Goal: Find specific page/section: Find specific page/section

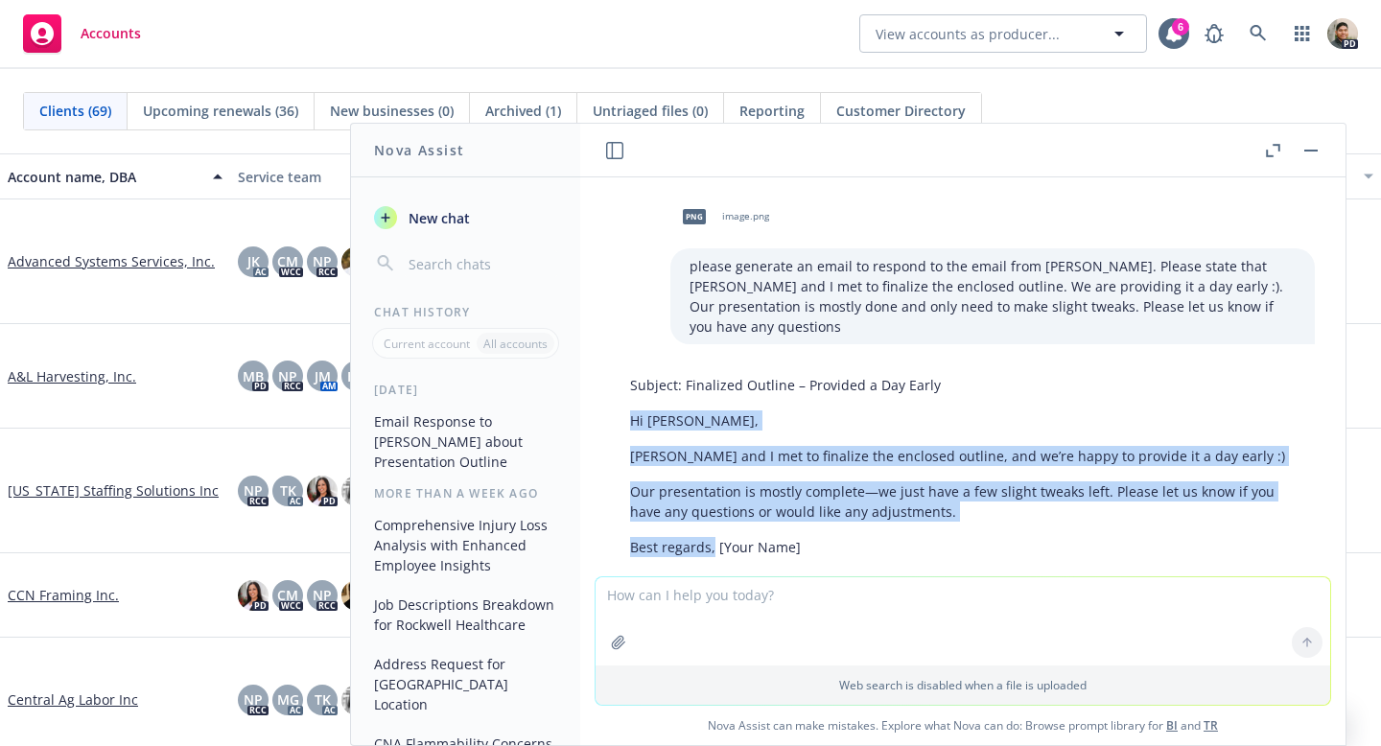
scroll to position [49, 0]
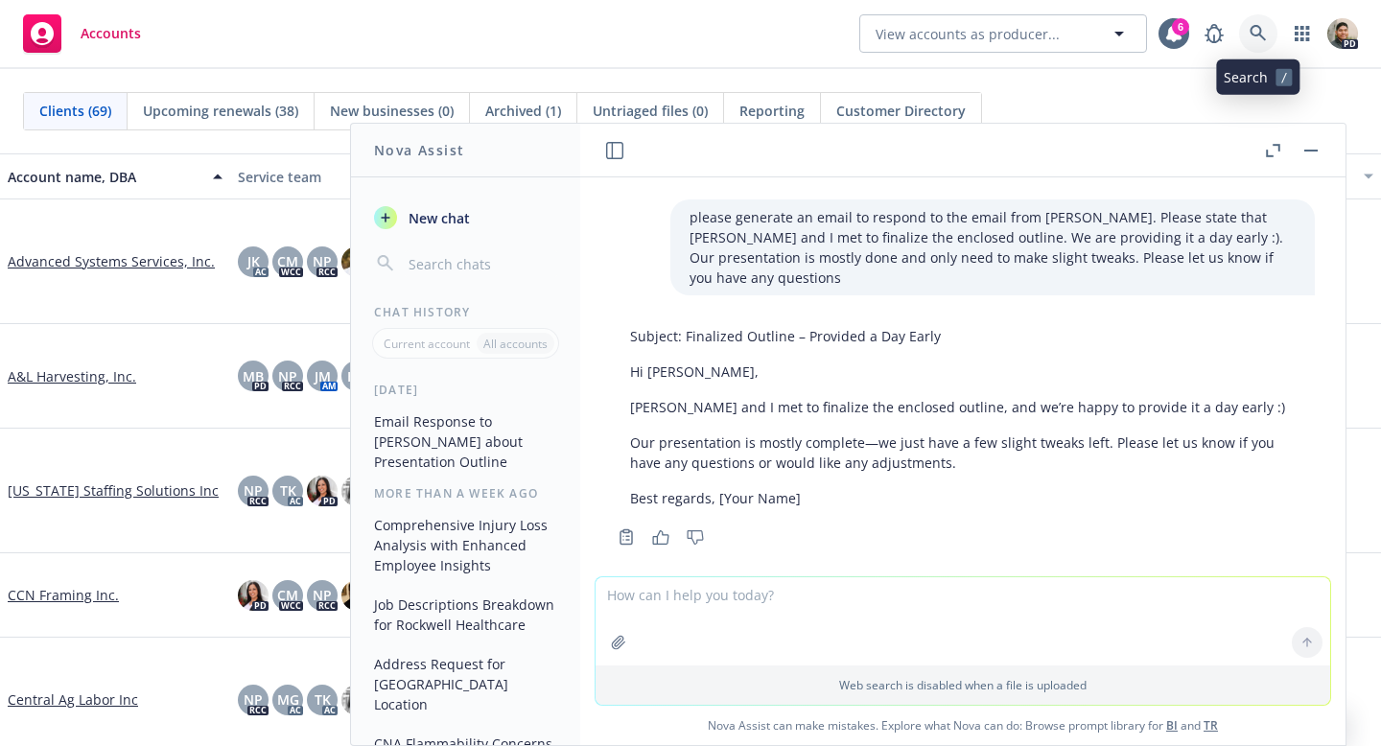
click at [1256, 27] on icon at bounding box center [1257, 33] width 17 height 17
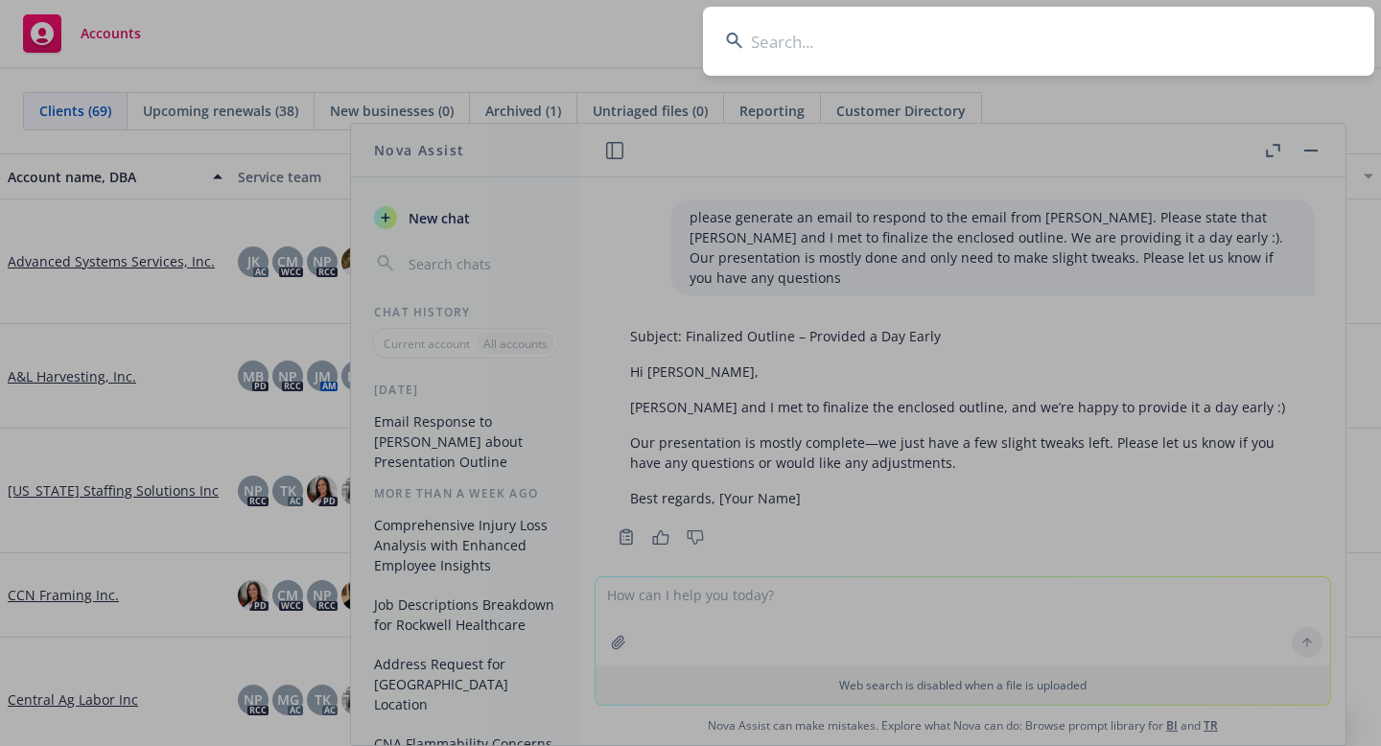
click at [761, 31] on input at bounding box center [1038, 41] width 671 height 69
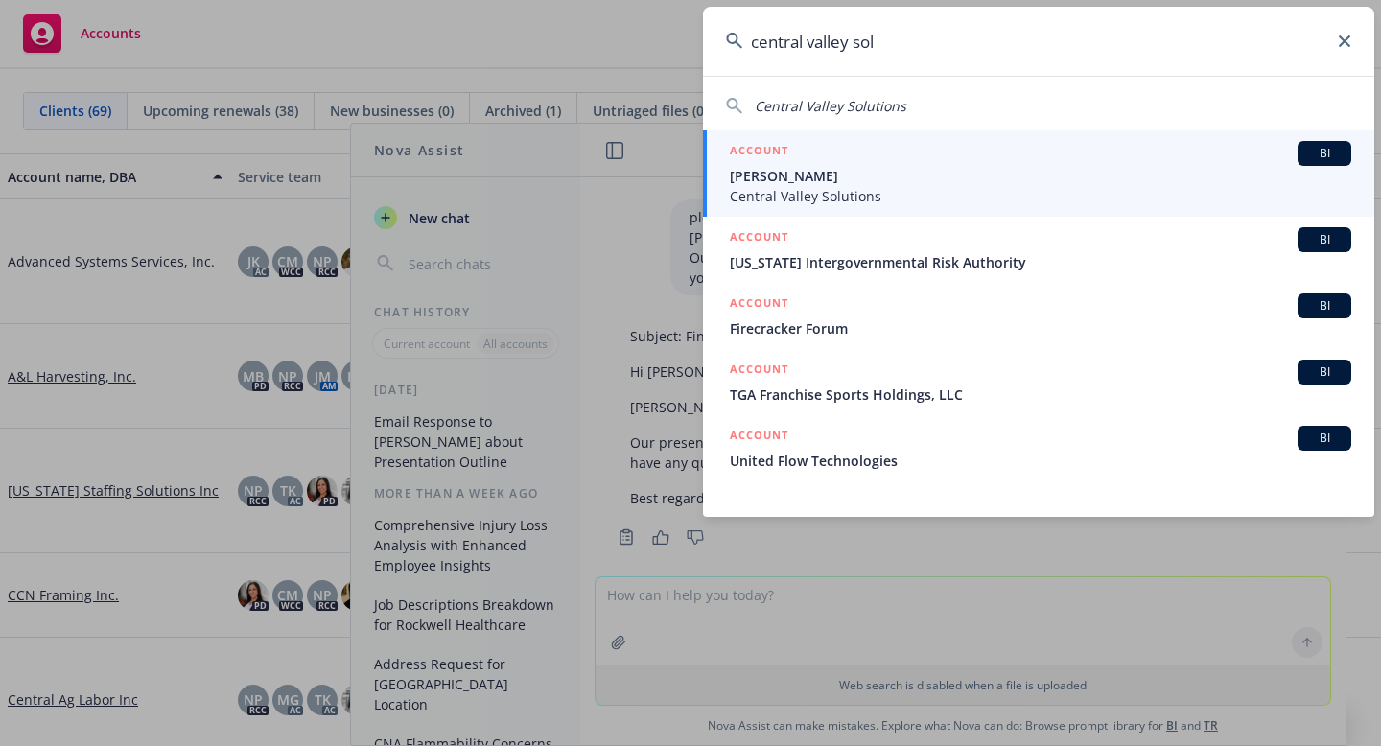
click at [848, 105] on span "Central Valley Solutions" at bounding box center [830, 106] width 151 height 18
type input "Central Valley Solutions"
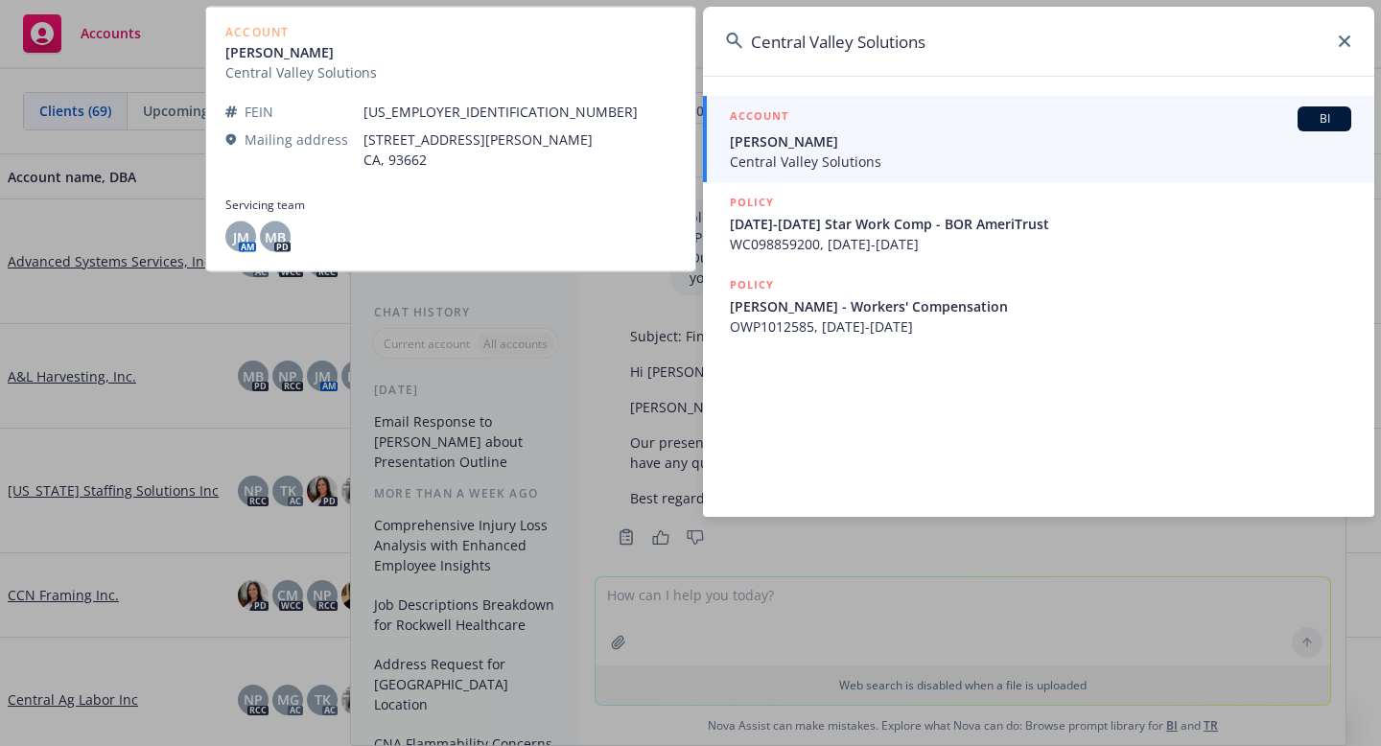
click at [810, 159] on span "Central Valley Solutions" at bounding box center [1040, 161] width 621 height 20
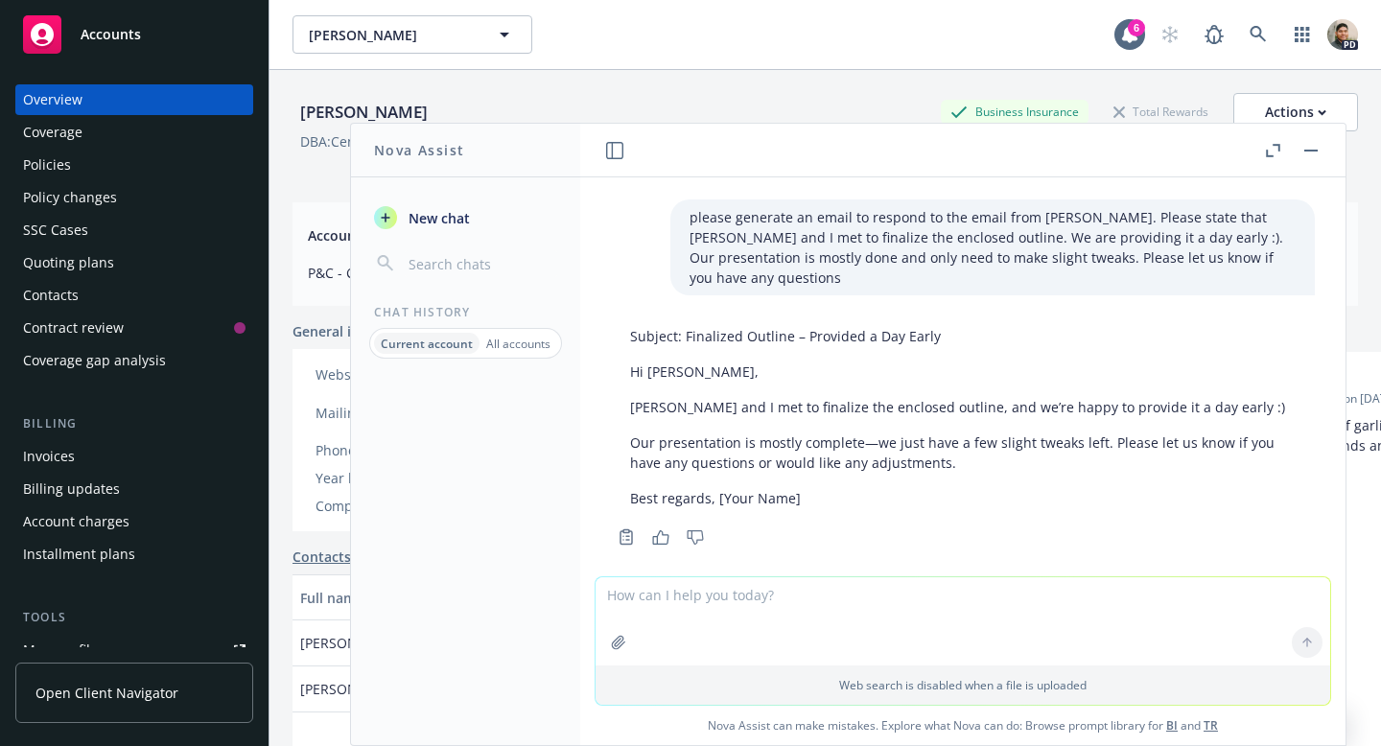
click at [1323, 150] on header at bounding box center [962, 151] width 765 height 54
click at [49, 107] on div "Overview" at bounding box center [52, 99] width 59 height 31
click at [1310, 137] on header at bounding box center [962, 151] width 765 height 54
click at [1320, 145] on button "button" at bounding box center [1310, 150] width 23 height 23
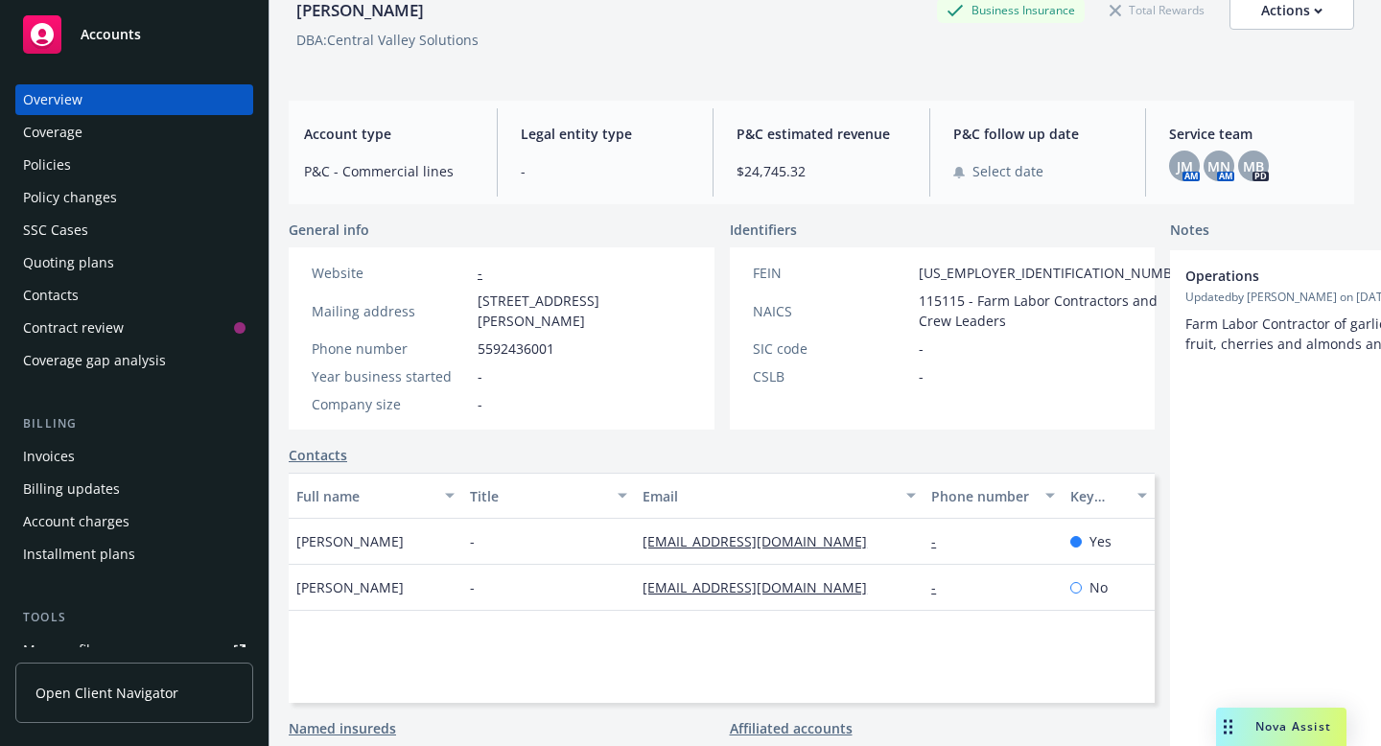
scroll to position [0, 4]
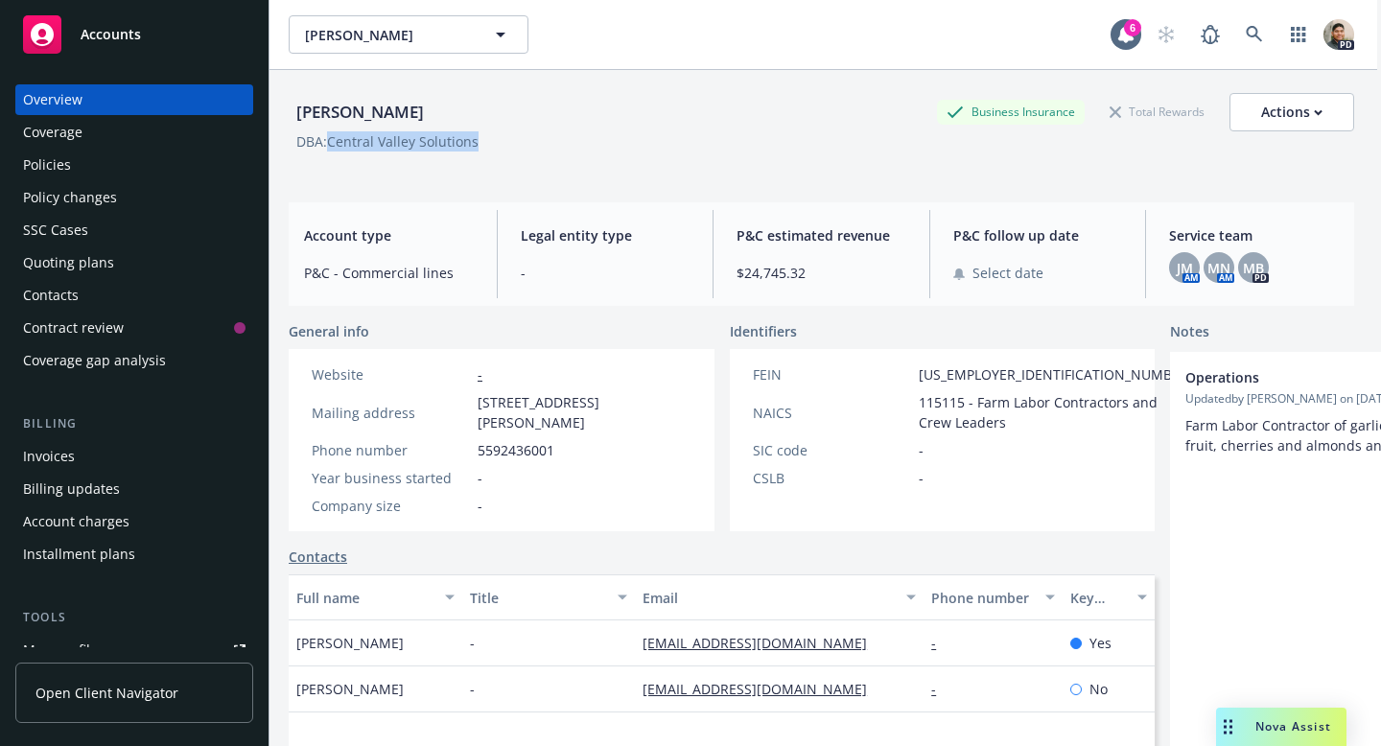
drag, startPoint x: 495, startPoint y: 145, endPoint x: 333, endPoint y: 141, distance: 162.1
click at [333, 141] on div "DBA: Central Valley Solutions" at bounding box center [821, 141] width 1065 height 20
copy div "Central Valley Solutions"
